Goal: Complete application form

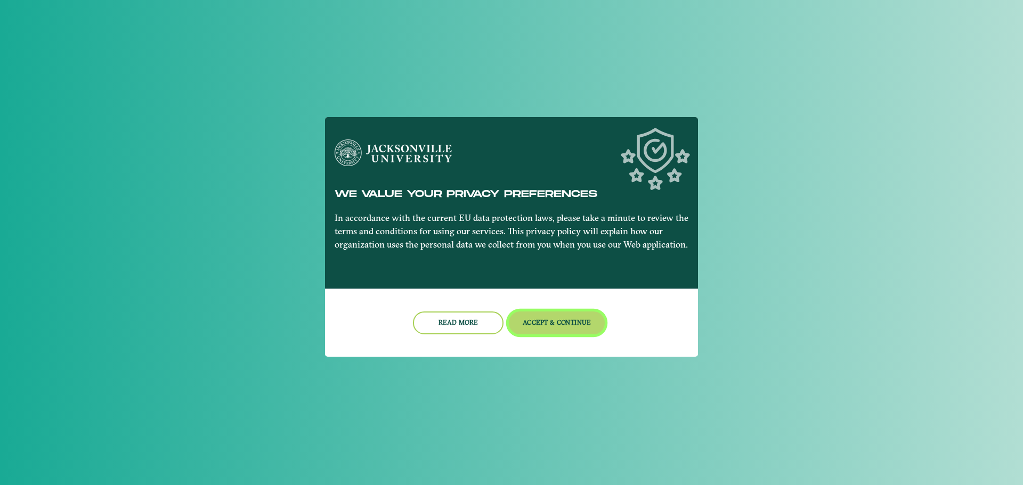
click at [593, 328] on button "Accept & Continue" at bounding box center [557, 323] width 96 height 23
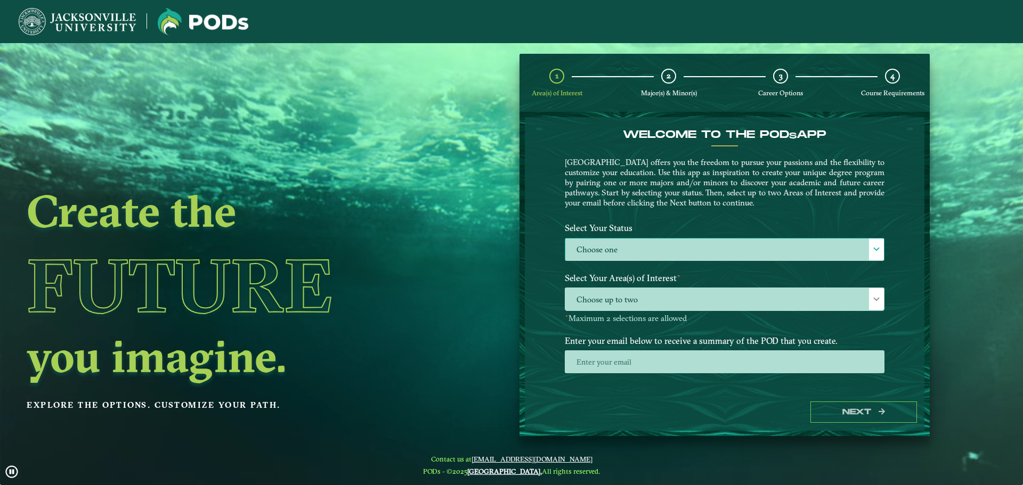
click at [870, 254] on div at bounding box center [876, 250] width 15 height 22
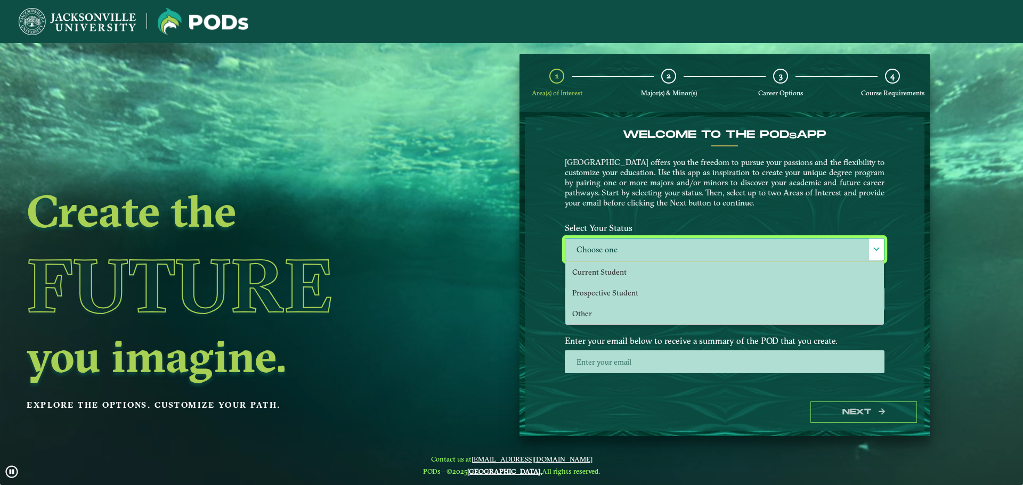
scroll to position [6, 49]
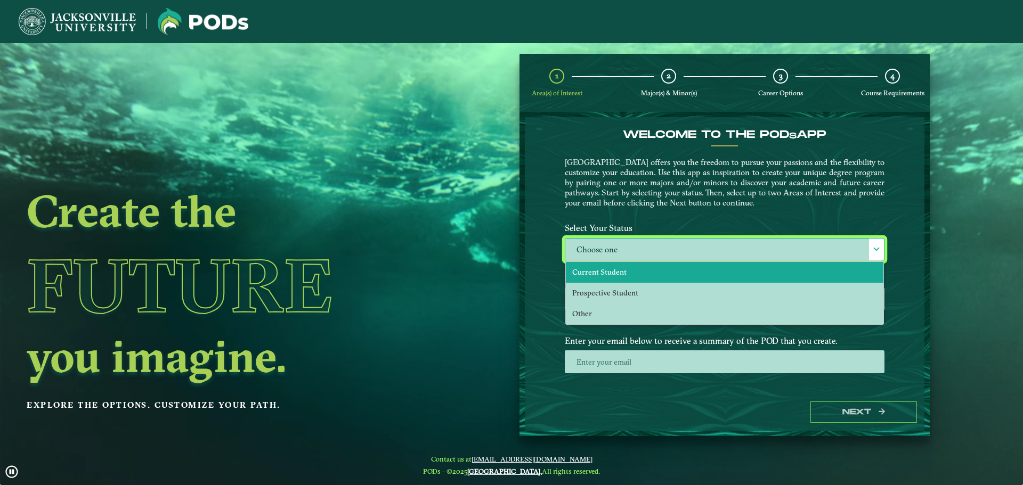
click at [748, 280] on li "Current Student" at bounding box center [725, 272] width 318 height 21
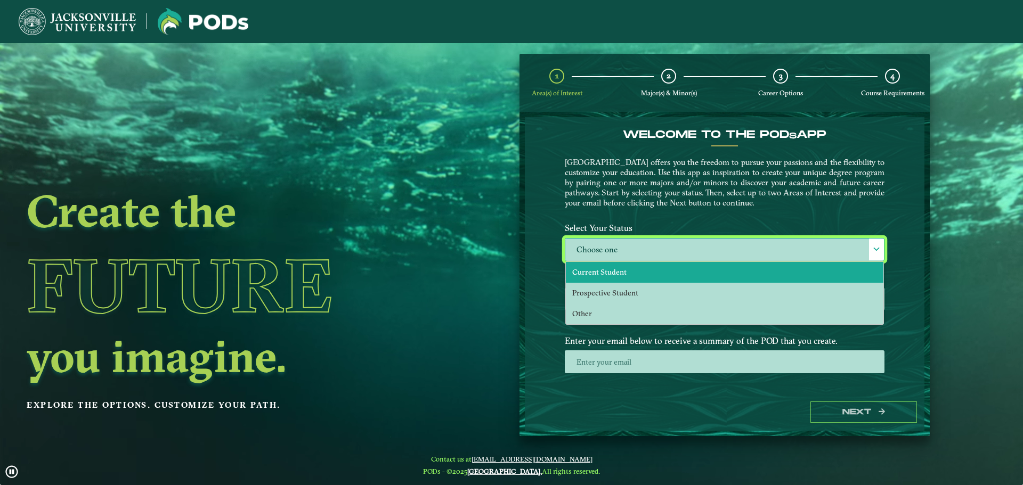
select select "[object Object]"
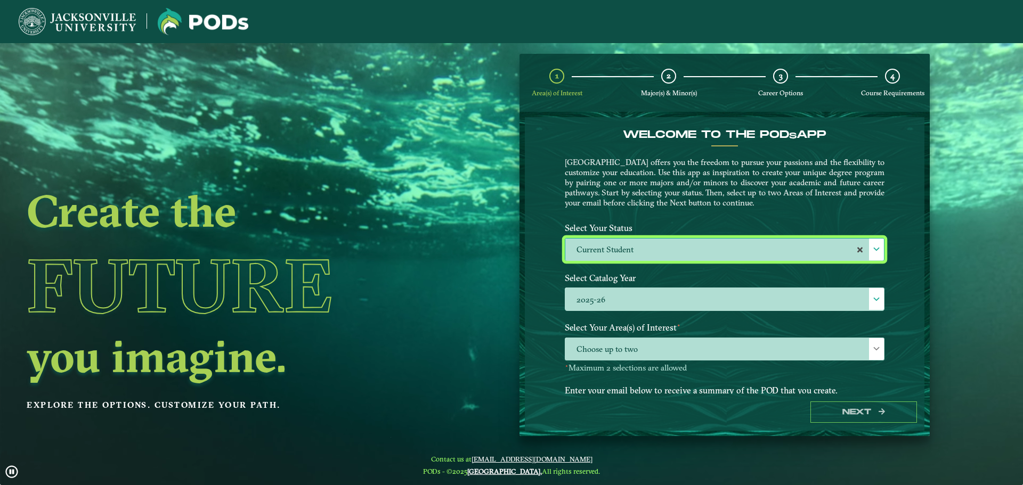
click at [899, 302] on div "Welcome to the POD s app [GEOGRAPHIC_DATA] offers you the freedom to pursue you…" at bounding box center [725, 255] width 400 height 277
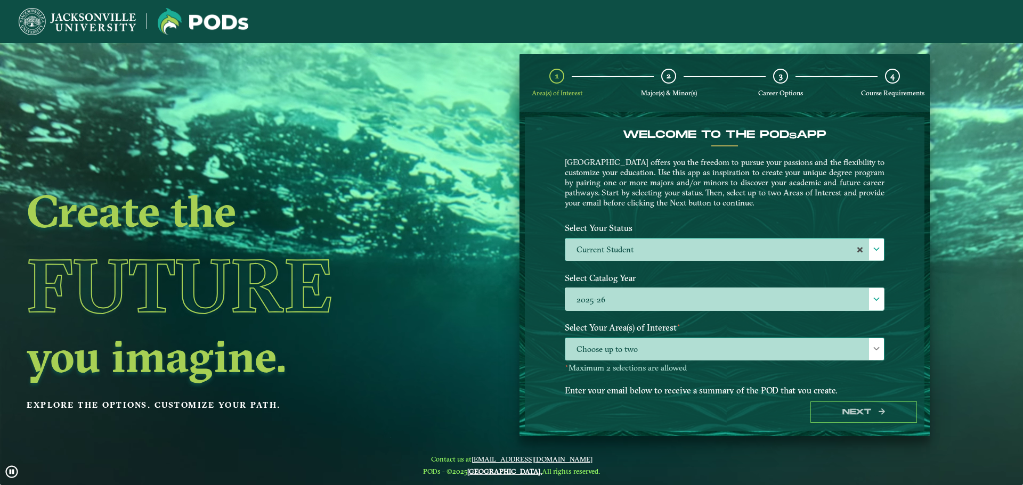
click at [879, 355] on div at bounding box center [876, 349] width 15 height 22
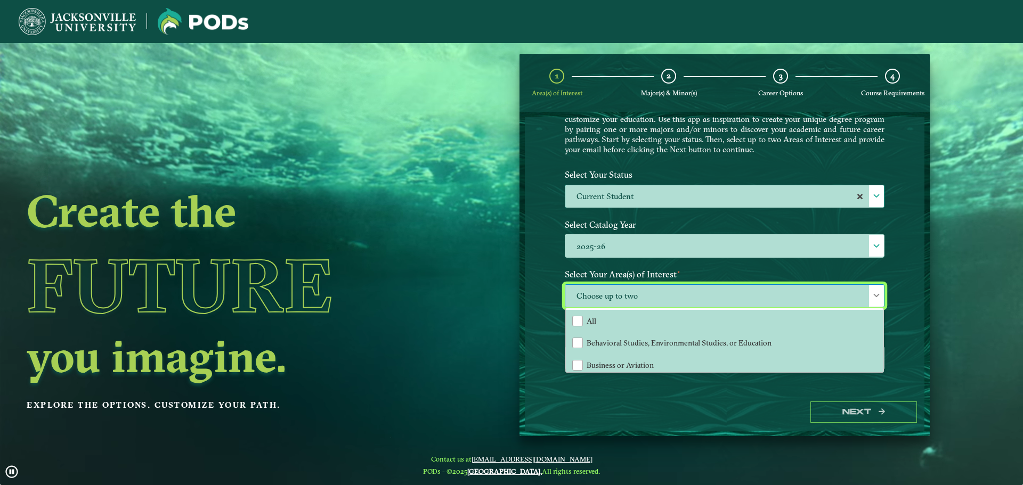
scroll to position [55, 0]
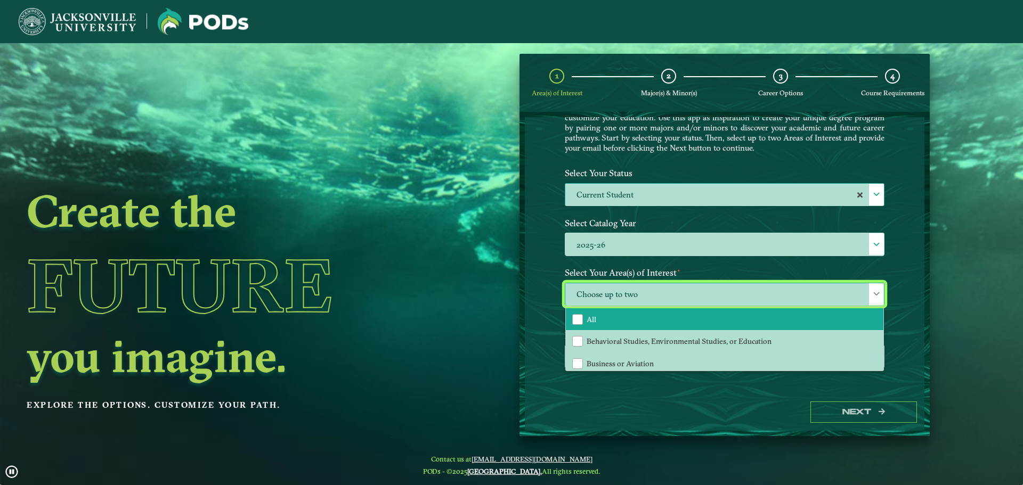
click at [839, 325] on li "All" at bounding box center [725, 320] width 318 height 22
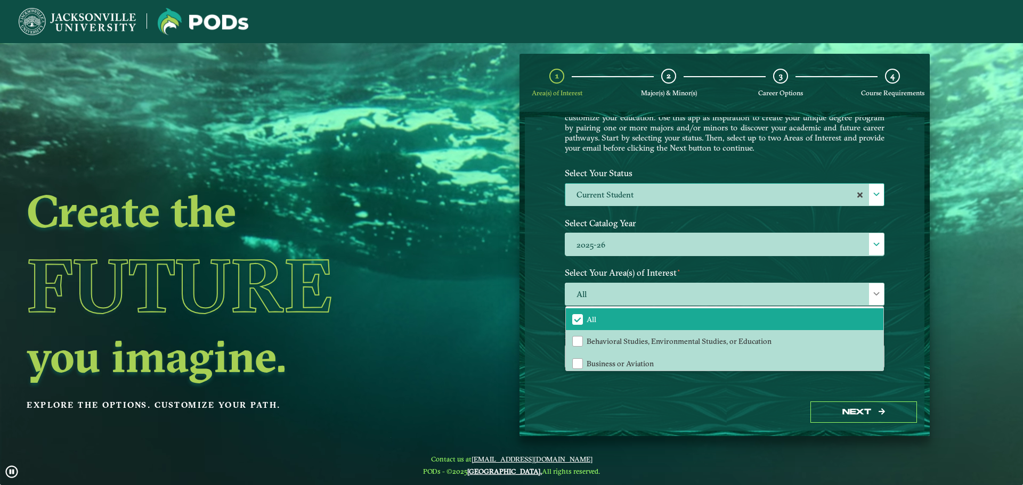
click at [895, 325] on div "Welcome to the POD s app [GEOGRAPHIC_DATA] offers you the freedom to pursue you…" at bounding box center [725, 255] width 400 height 277
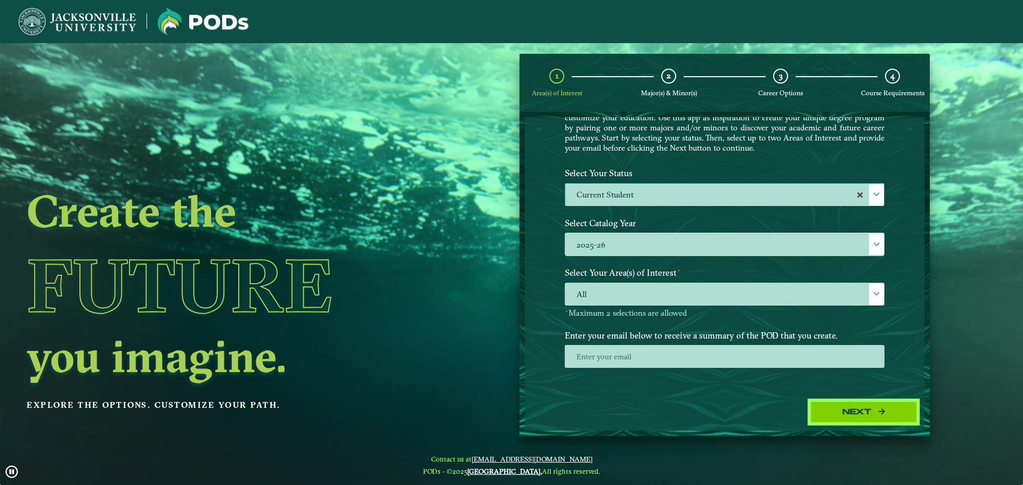
click at [866, 411] on button "Next" at bounding box center [863, 413] width 107 height 22
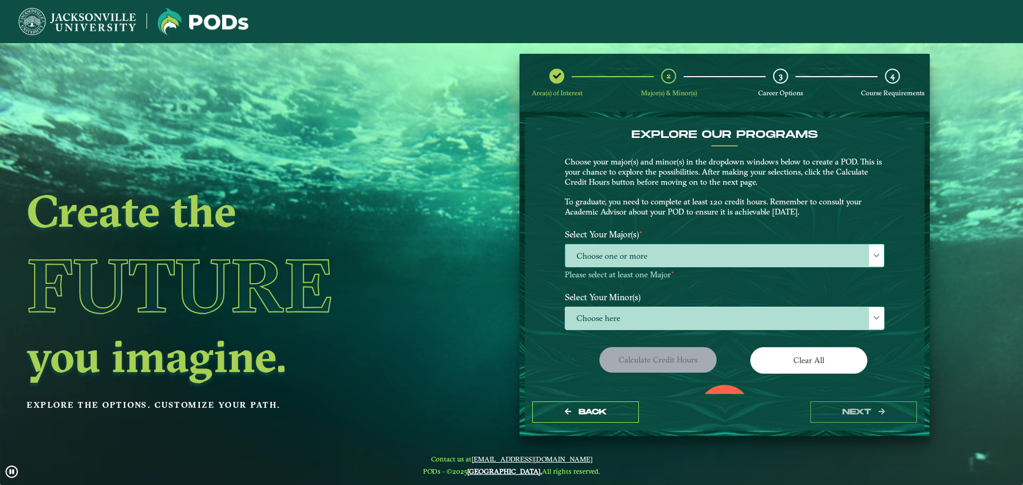
click at [695, 250] on span "Choose one or more" at bounding box center [724, 256] width 319 height 23
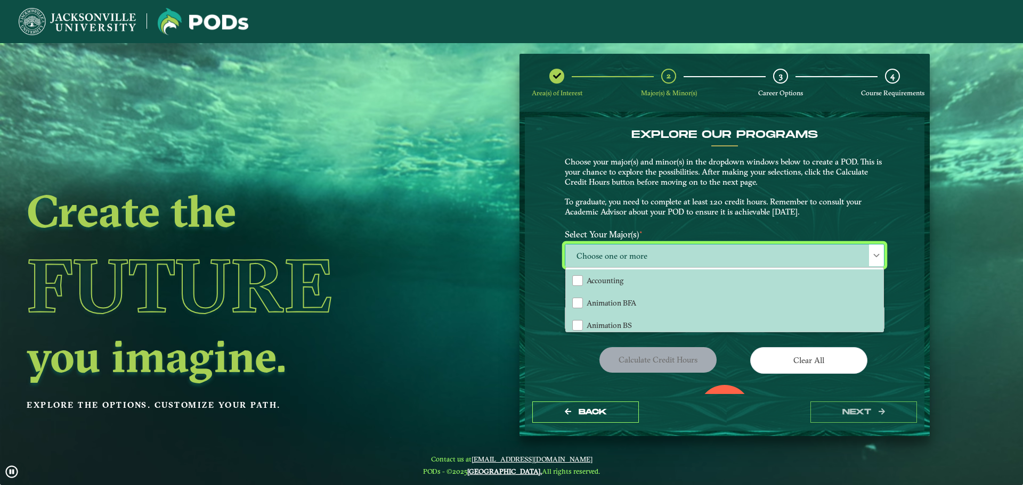
scroll to position [6, 49]
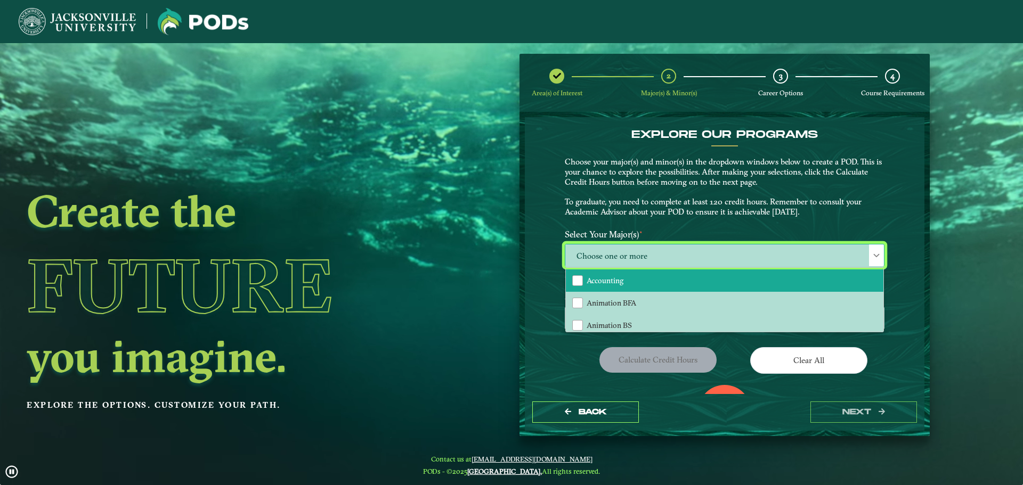
click at [696, 277] on li "Accounting" at bounding box center [725, 281] width 318 height 22
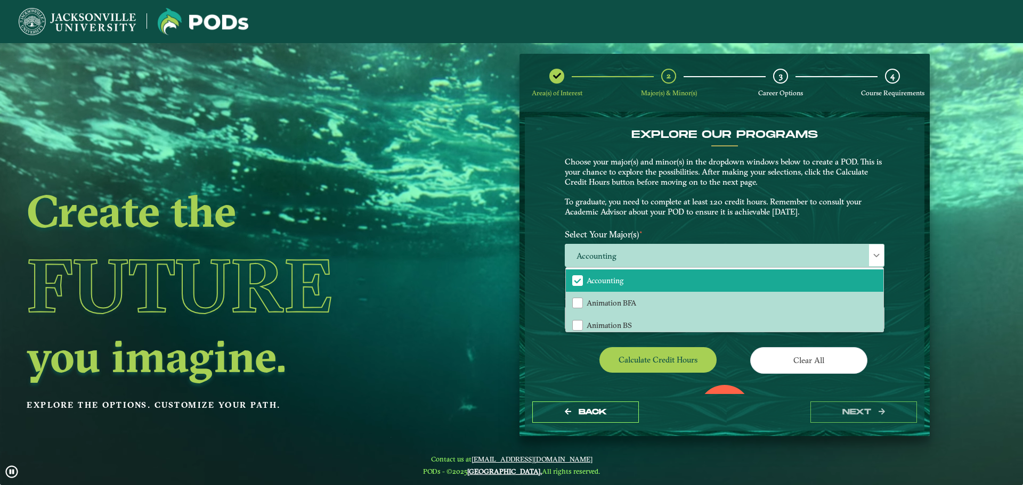
click at [898, 242] on div "EXPLORE OUR PROGRAMS Choose your major(s) and minor(s) in the dropdown windows …" at bounding box center [725, 255] width 400 height 277
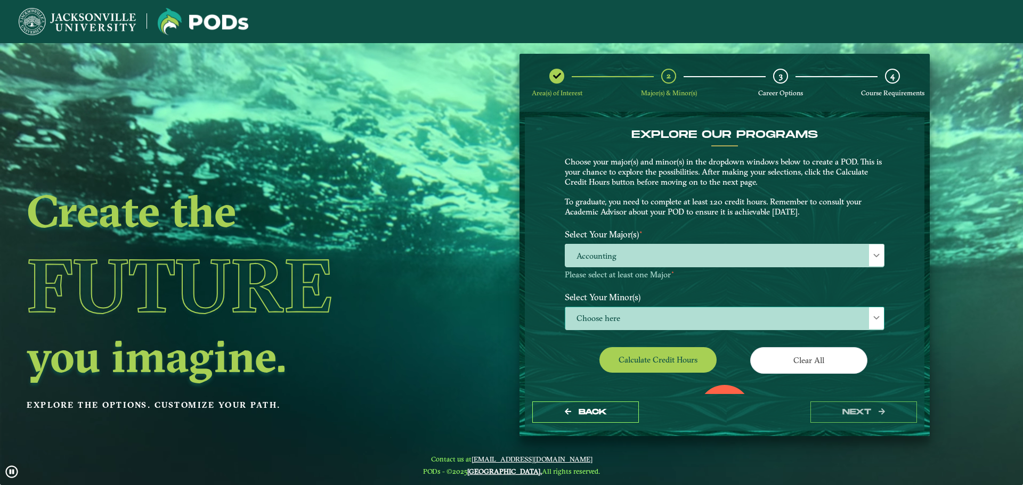
click at [869, 321] on div at bounding box center [876, 318] width 15 height 22
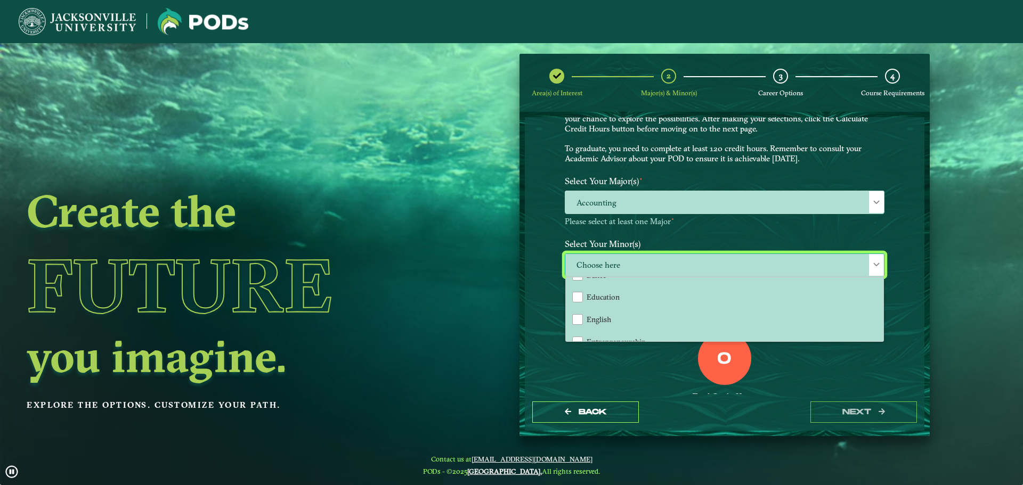
scroll to position [362, 0]
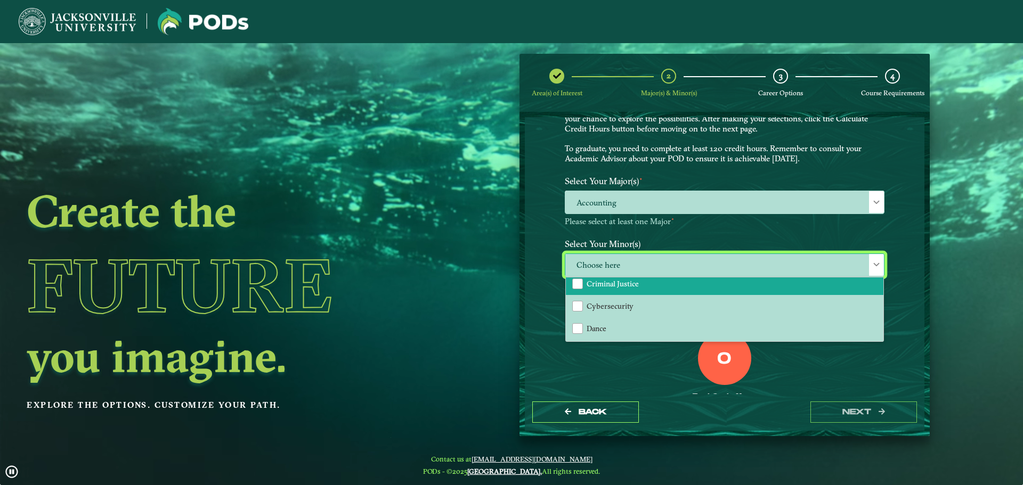
click at [678, 287] on li "Criminal Justice" at bounding box center [725, 284] width 318 height 22
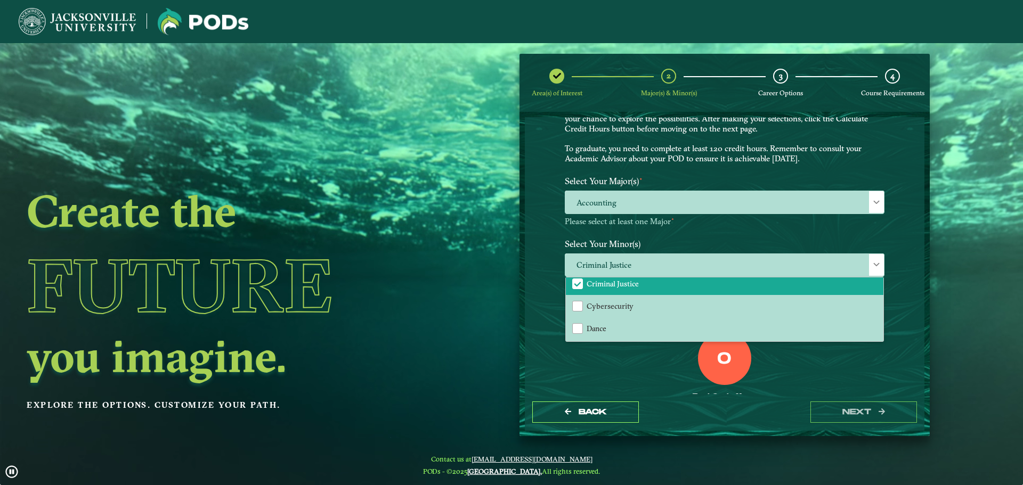
click at [674, 356] on div "0 Total Credit Hours" at bounding box center [725, 377] width 336 height 91
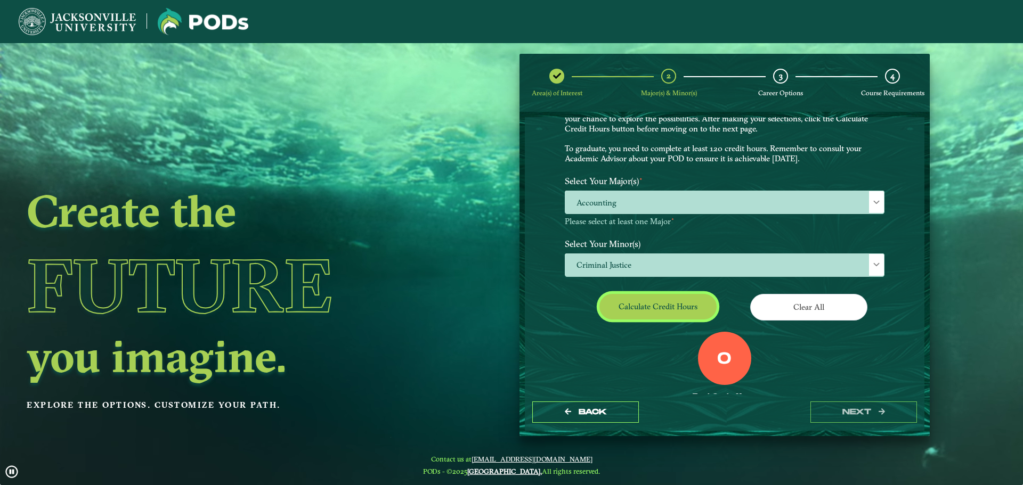
click at [691, 312] on button "Calculate credit hours" at bounding box center [657, 306] width 117 height 25
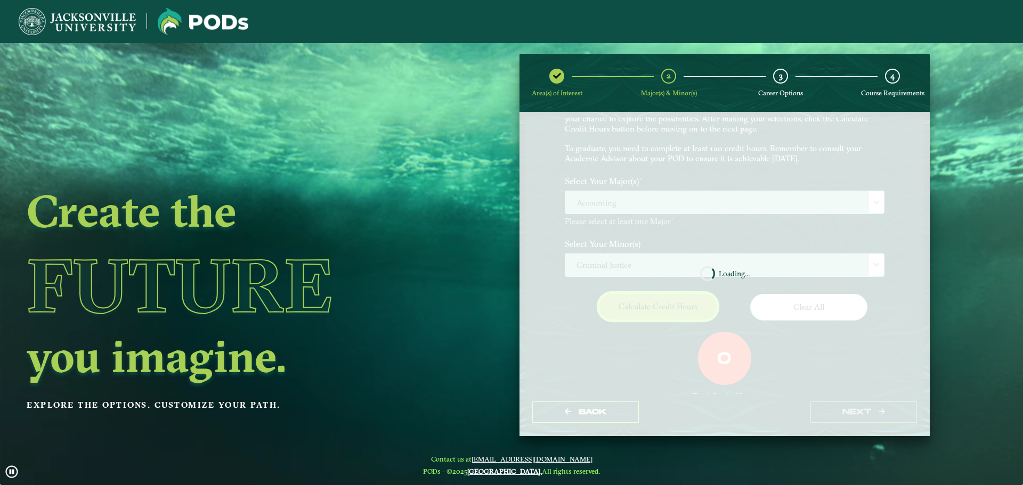
scroll to position [61, 0]
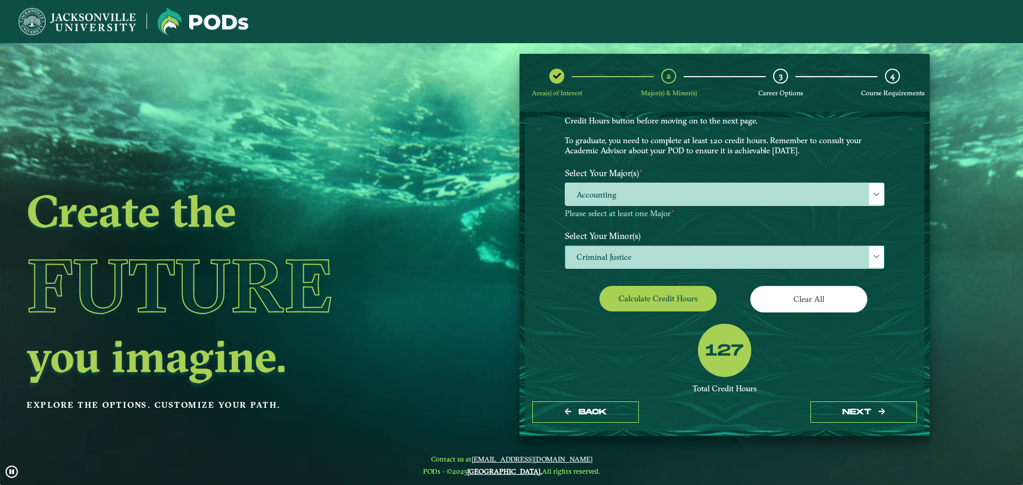
click at [875, 258] on span at bounding box center [876, 256] width 7 height 7
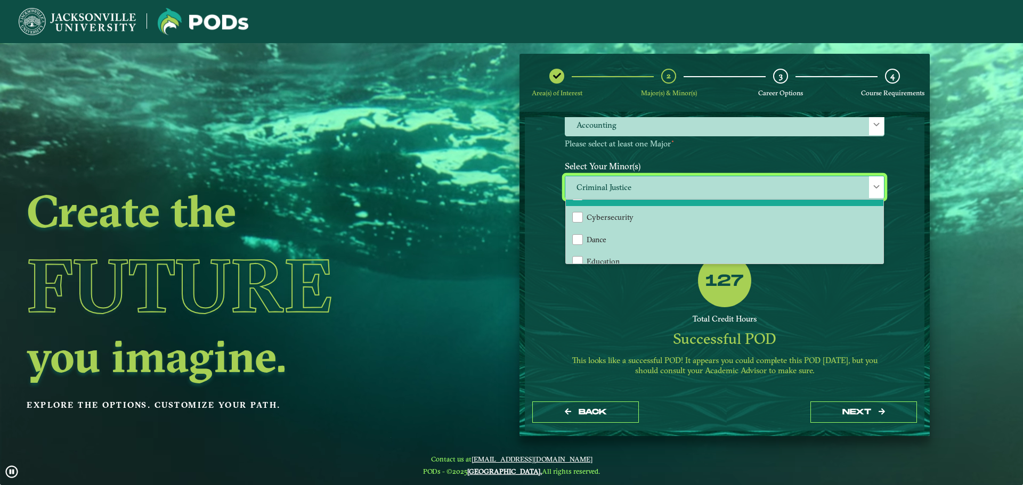
scroll to position [320, 0]
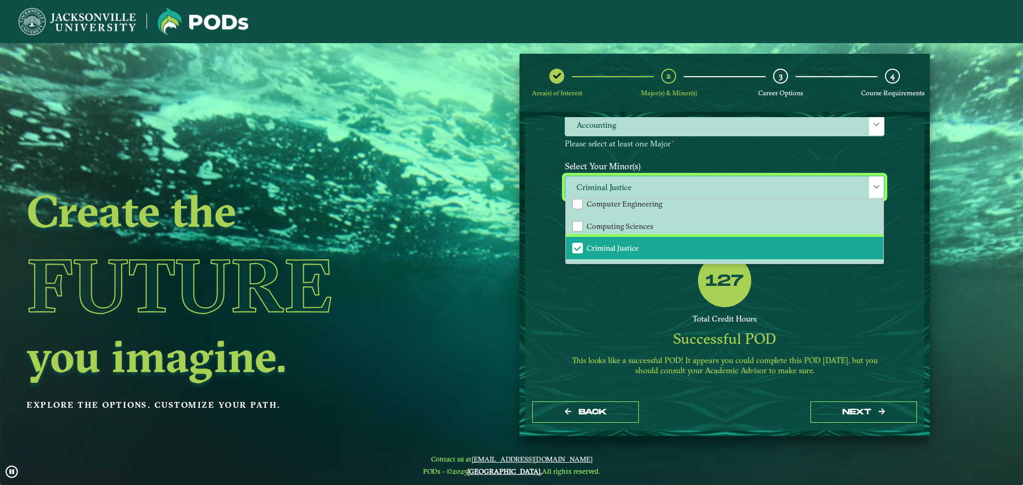
click at [650, 248] on li "Criminal Justice" at bounding box center [725, 248] width 318 height 22
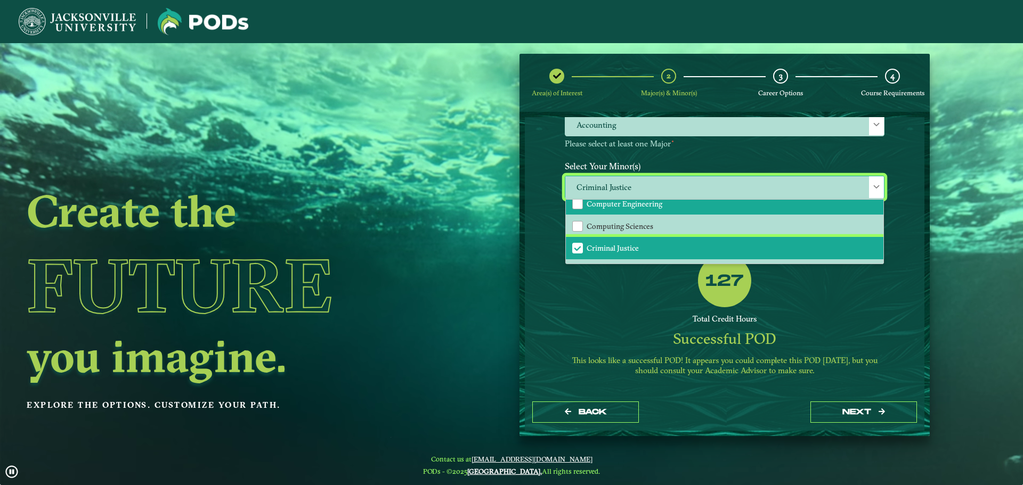
scroll to position [93, 0]
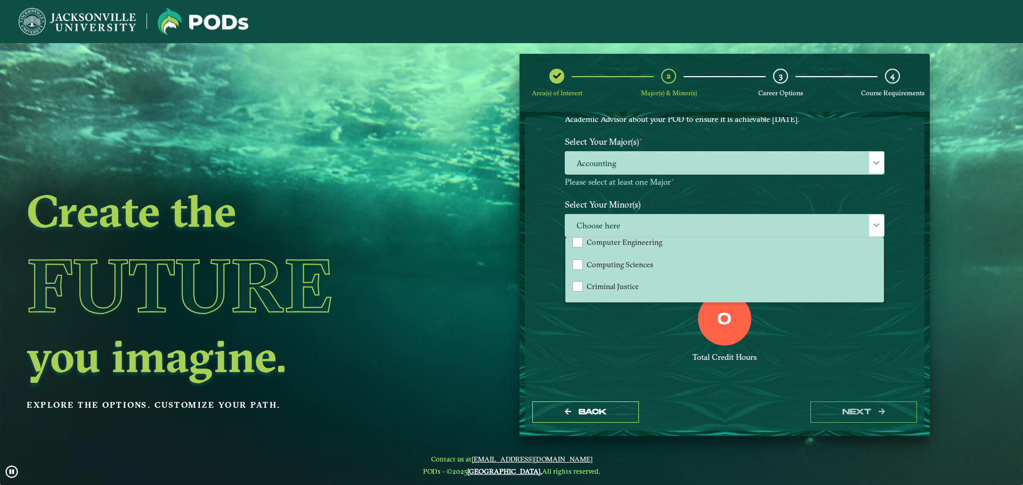
click at [648, 332] on div "0 Total Credit Hours" at bounding box center [725, 338] width 336 height 91
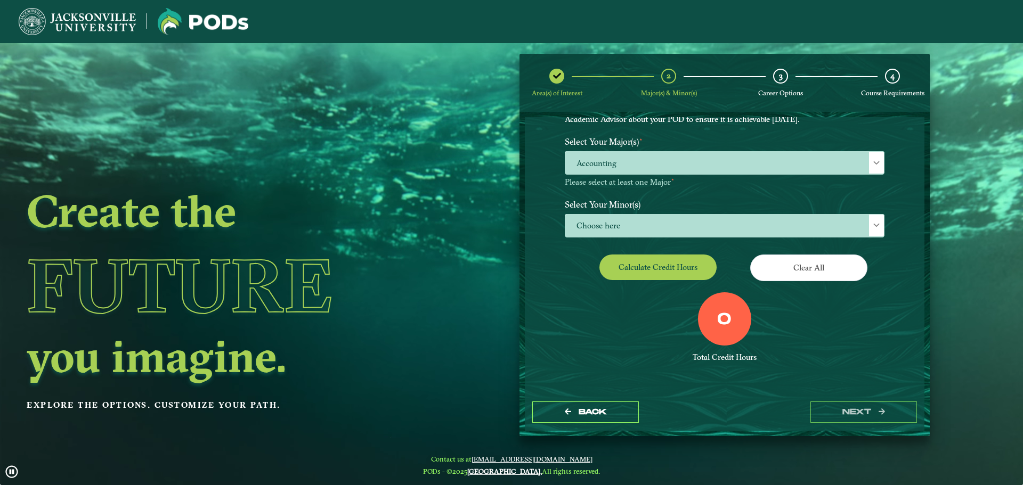
click at [891, 225] on div "EXPLORE OUR PROGRAMS Choose your major(s) and minor(s) in the dropdown windows …" at bounding box center [725, 255] width 400 height 277
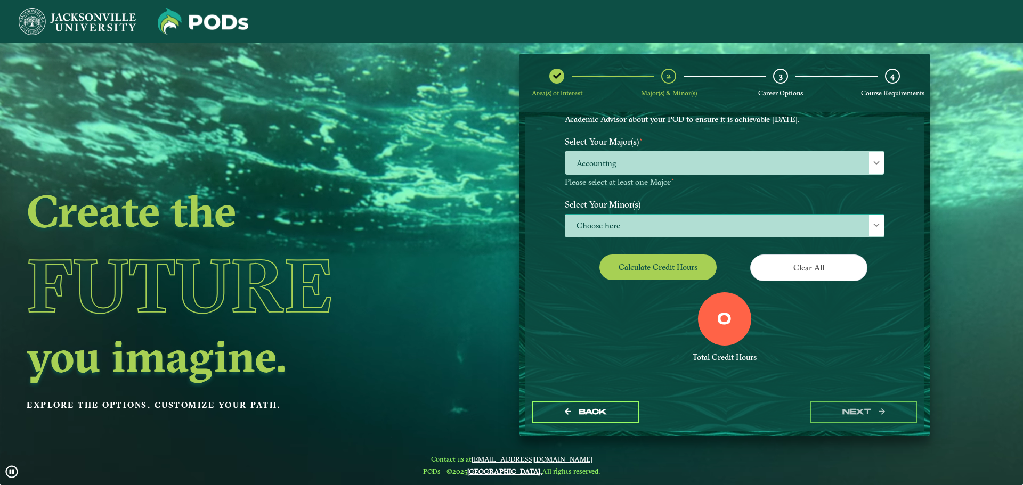
click at [877, 227] on span at bounding box center [876, 225] width 7 height 7
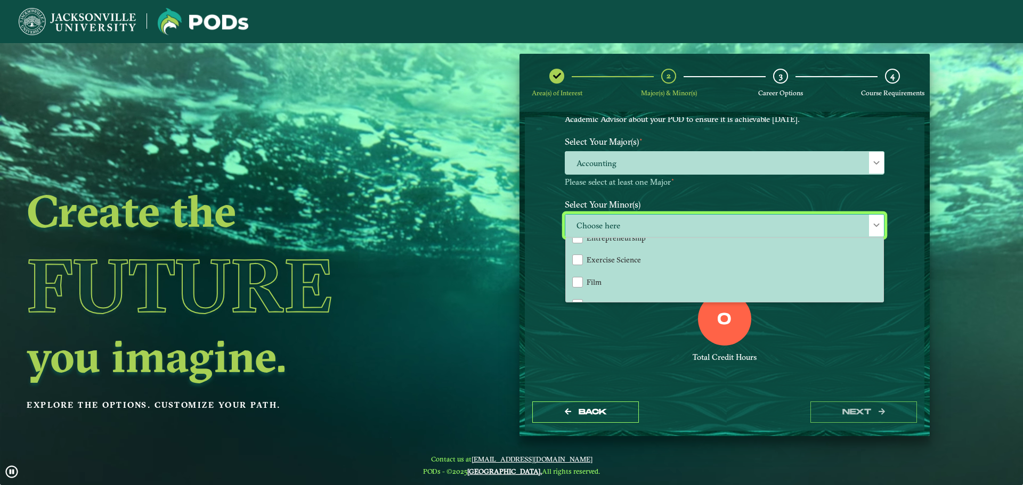
scroll to position [533, 0]
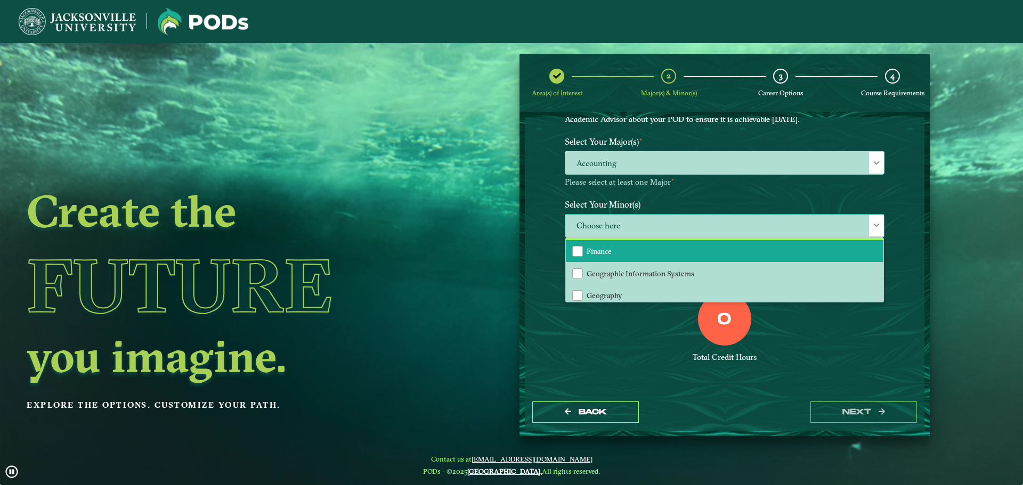
click at [815, 258] on li "Finance" at bounding box center [725, 251] width 318 height 22
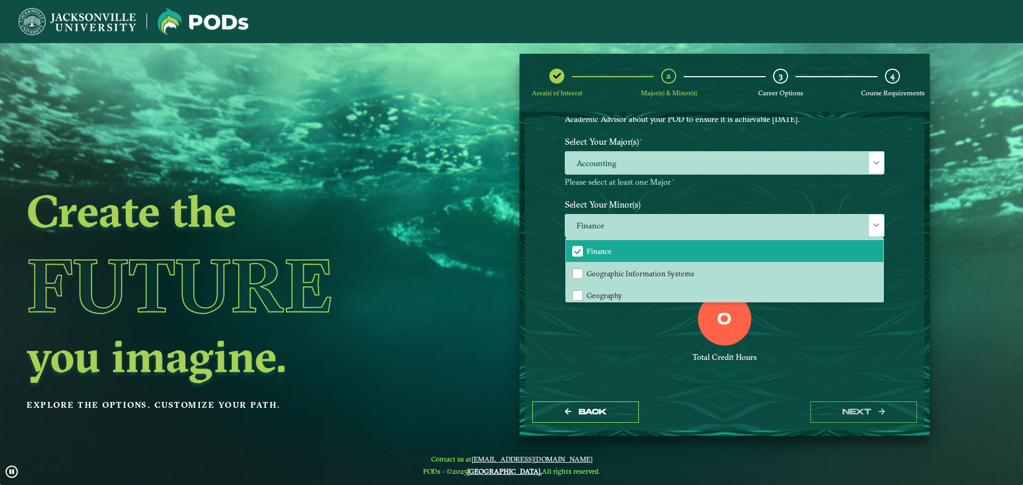
click at [849, 342] on div "0 Total Credit Hours" at bounding box center [725, 338] width 336 height 91
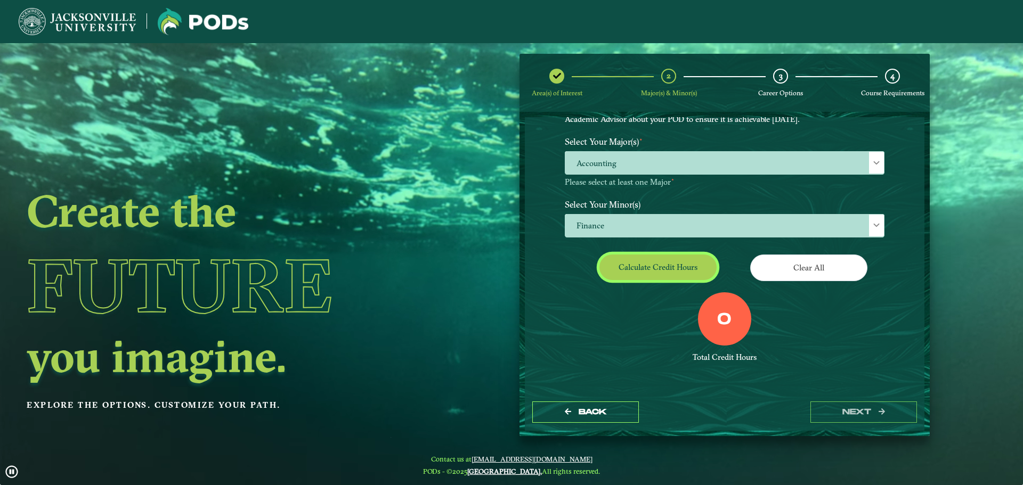
click at [678, 271] on button "Calculate credit hours" at bounding box center [657, 267] width 117 height 25
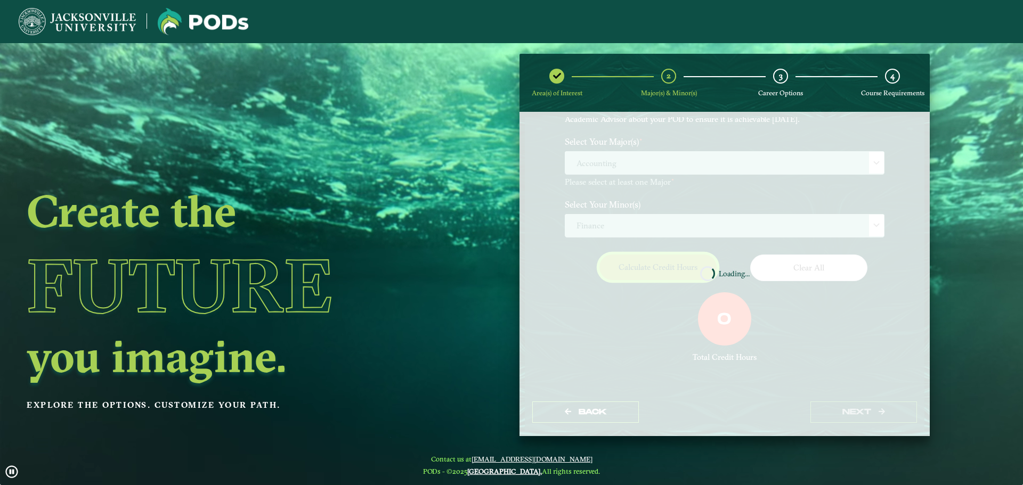
scroll to position [61, 0]
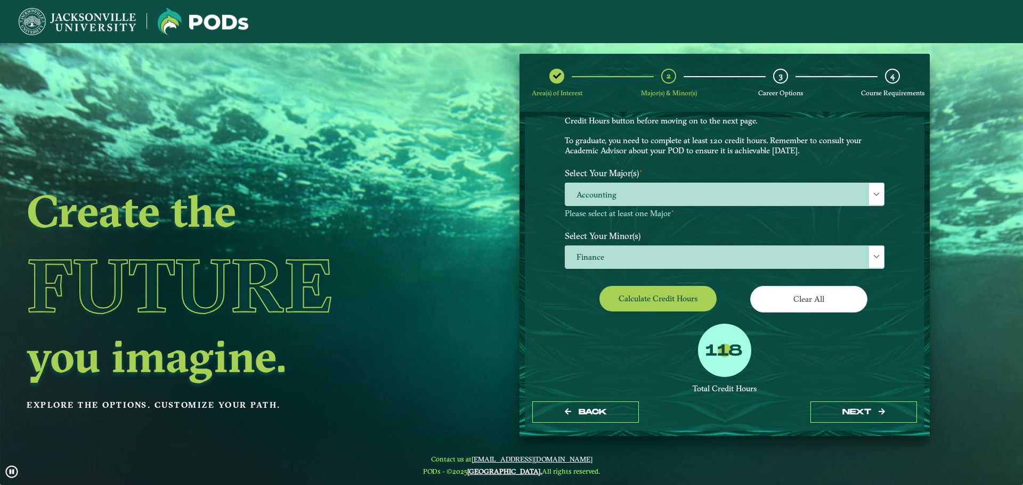
click at [269, 130] on div "Create the Future you imagine. Explore the options. Customize your path." at bounding box center [230, 285] width 460 height 485
